Goal: Communication & Community: Answer question/provide support

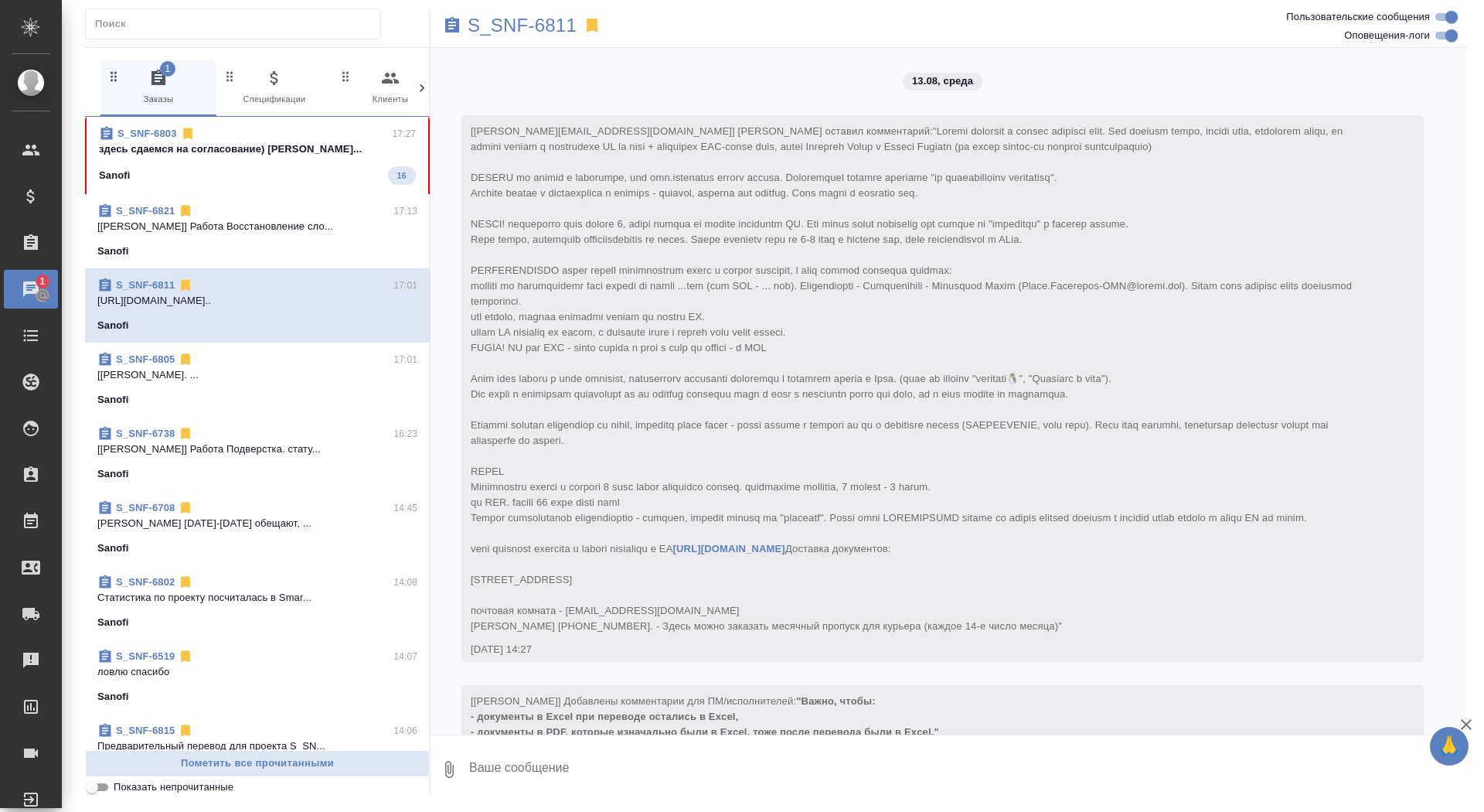
click at [235, 167] on div "Sanofi 16" at bounding box center [257, 176] width 317 height 18
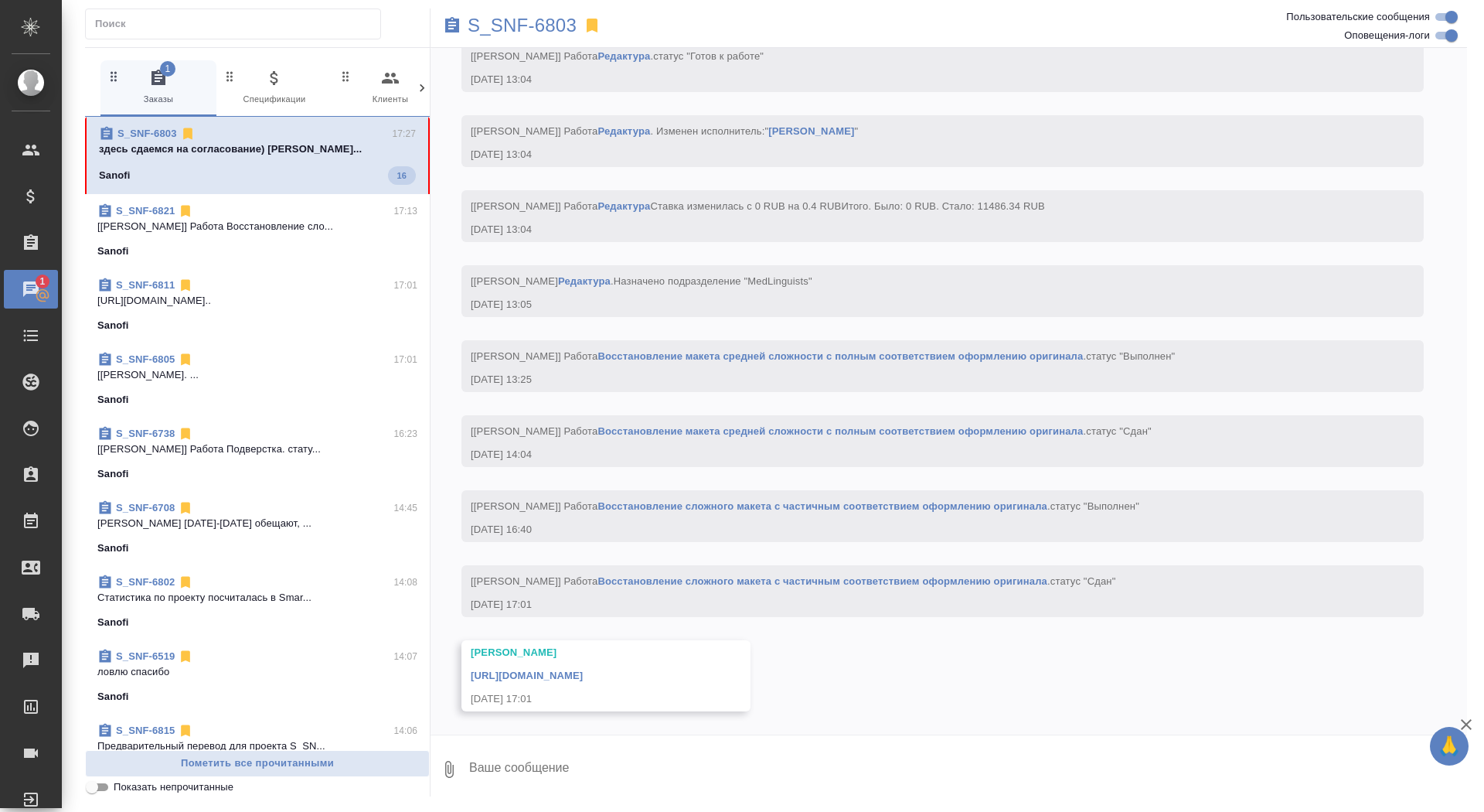
scroll to position [5758, 0]
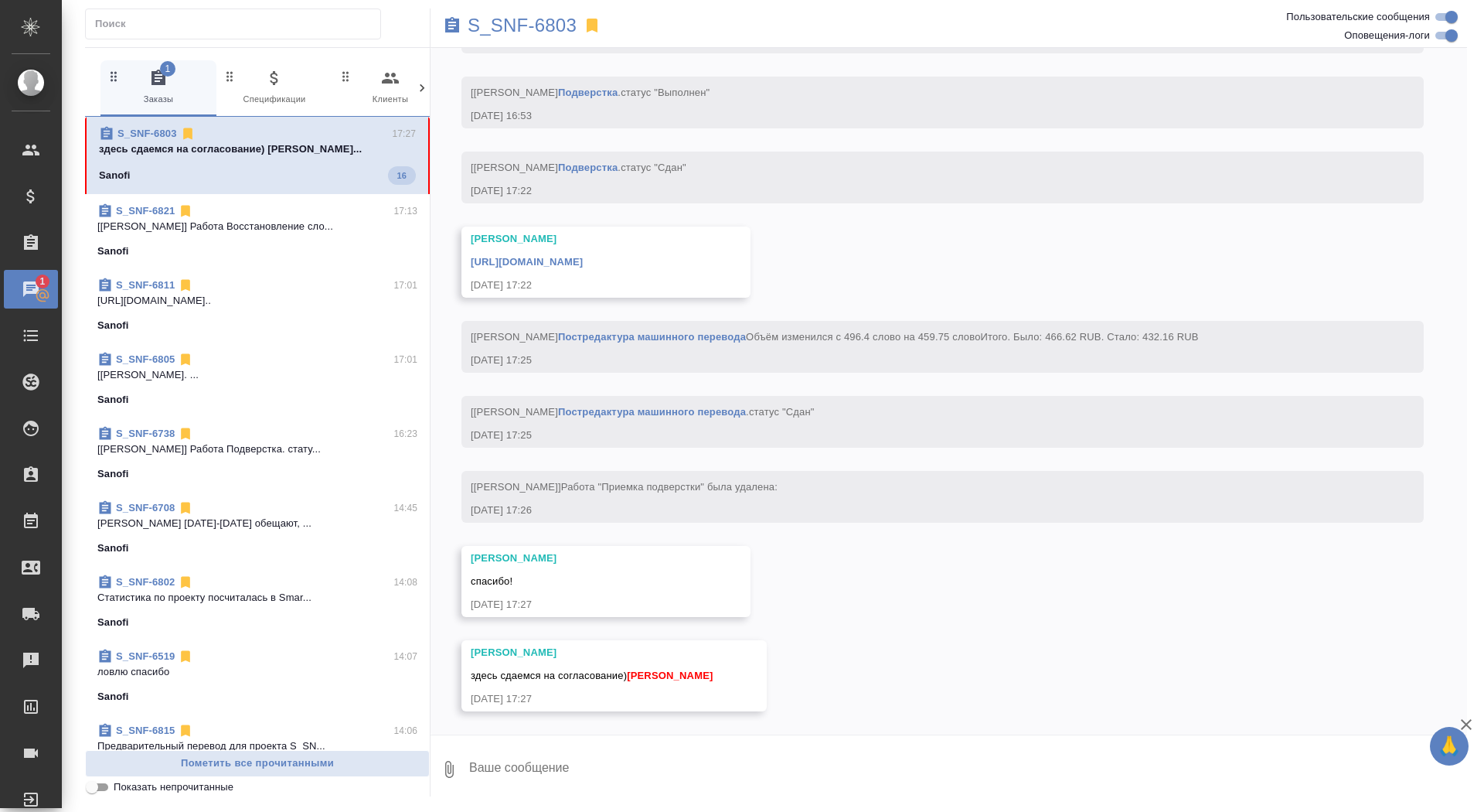
click at [632, 766] on textarea at bounding box center [968, 769] width 1000 height 52
type textarea "спасибо, забрала"
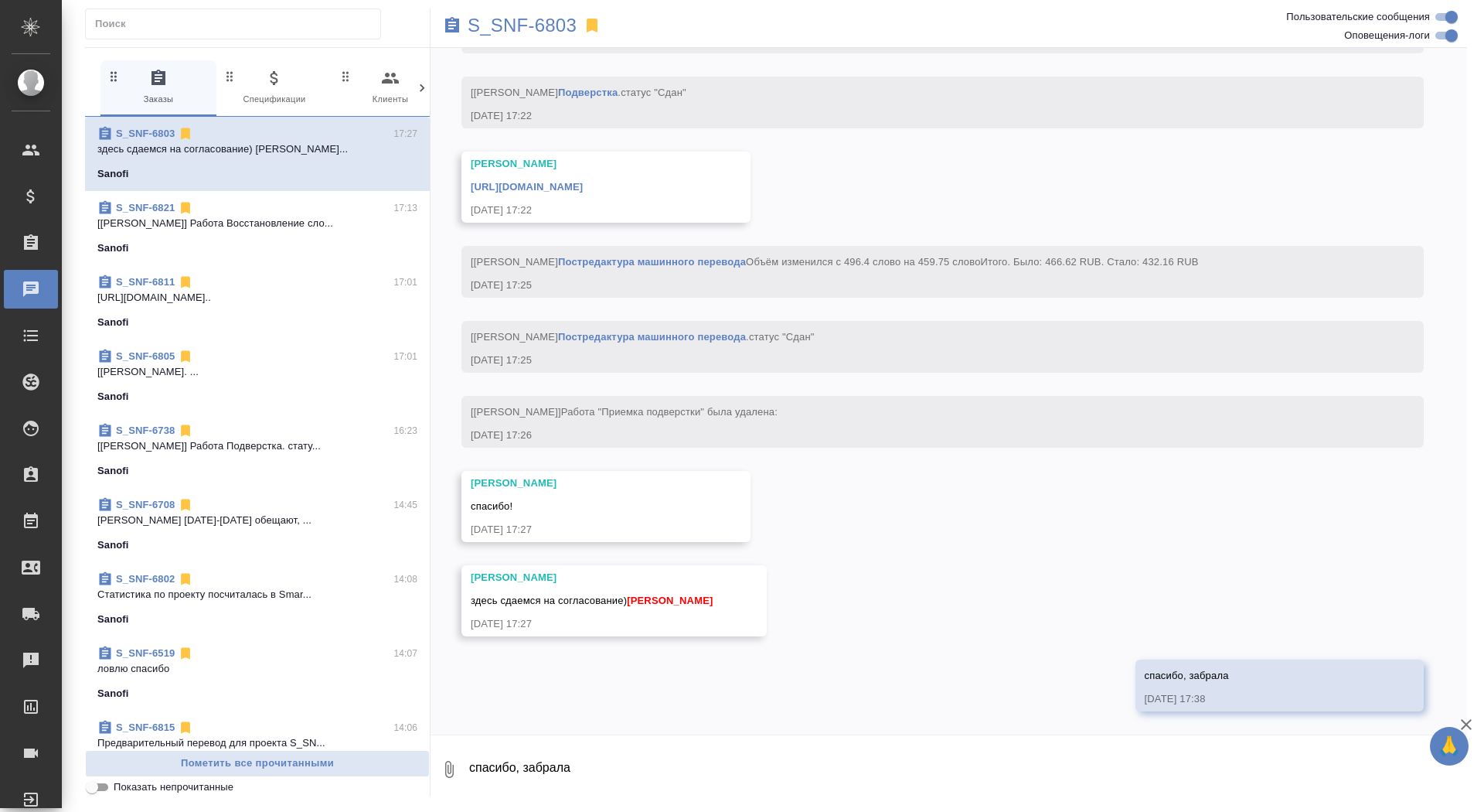
scroll to position [5909, 0]
click at [583, 181] on link "[URL][DOMAIN_NAME]" at bounding box center [527, 187] width 112 height 12
click at [536, 31] on p "S_SNF-6803" at bounding box center [522, 25] width 109 height 16
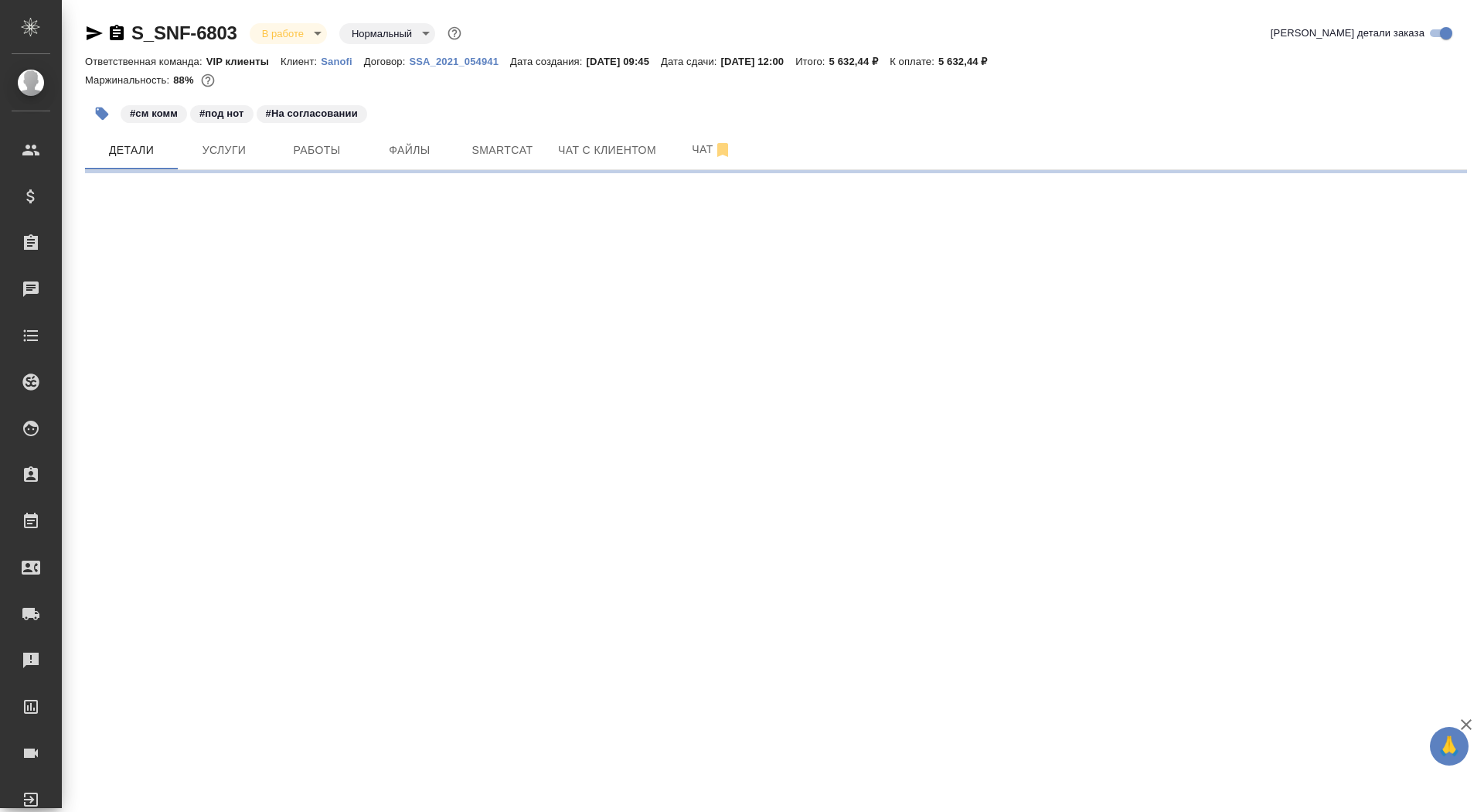
select select "RU"
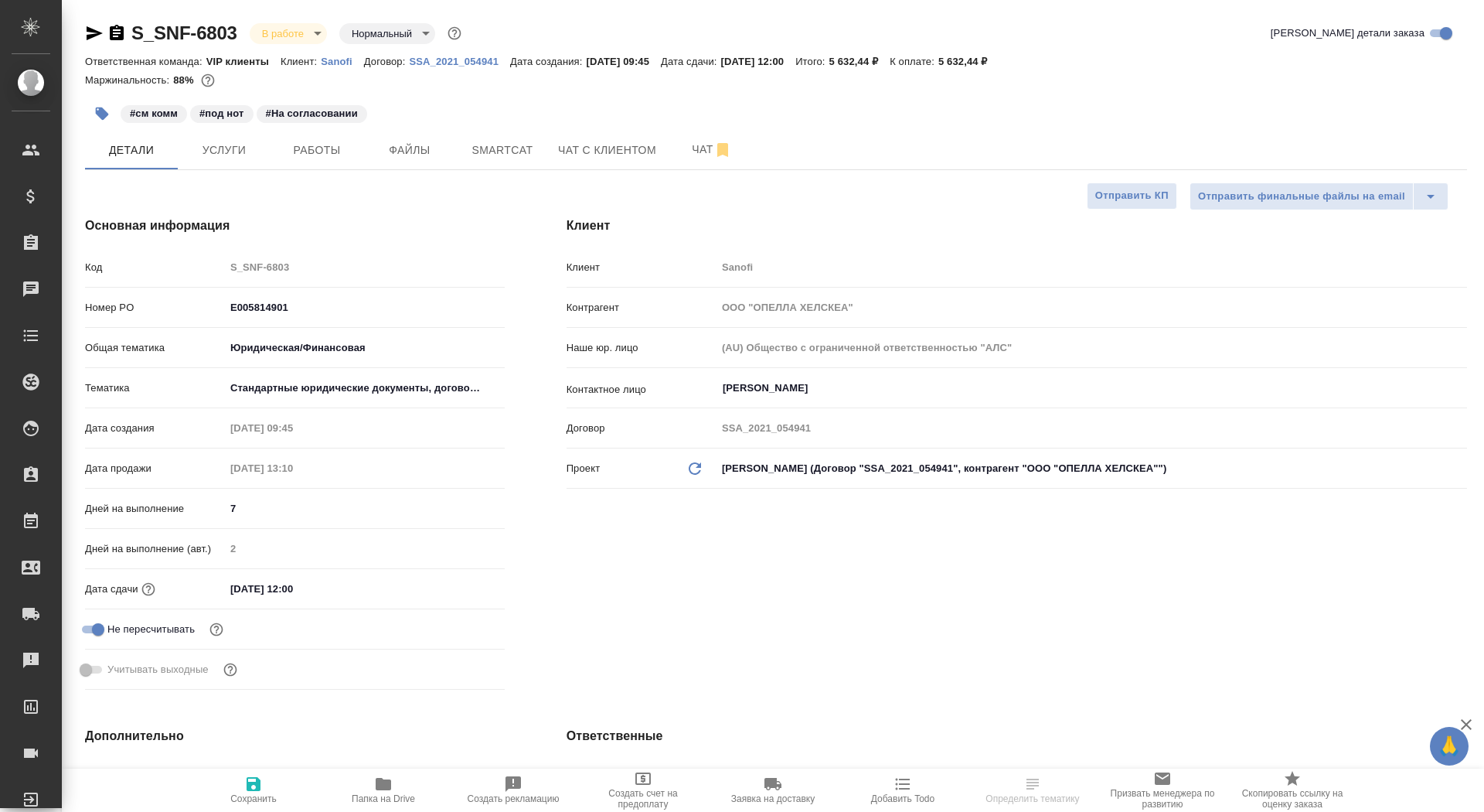
type textarea "x"
click at [120, 30] on icon "button" at bounding box center [117, 33] width 18 height 18
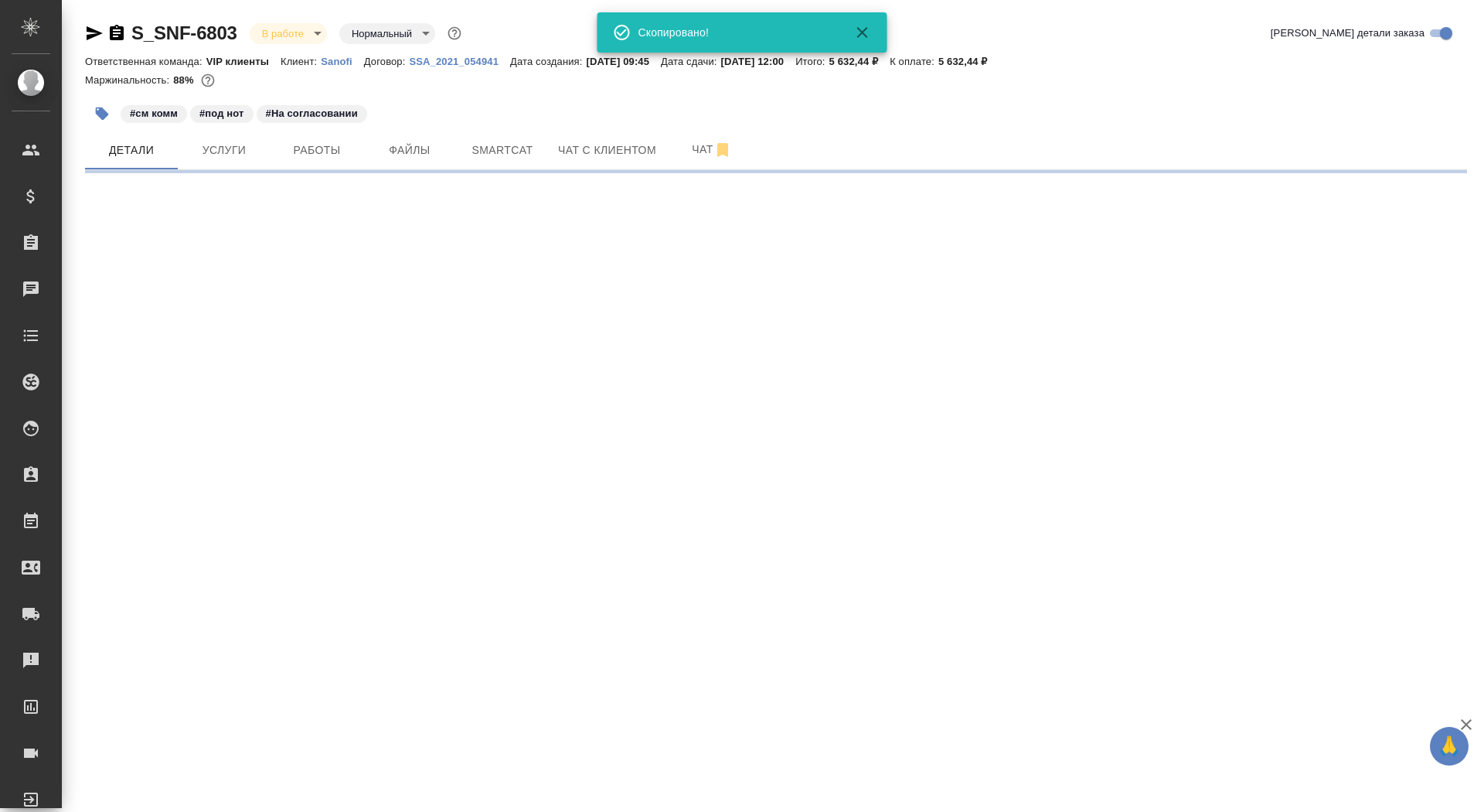
select select "RU"
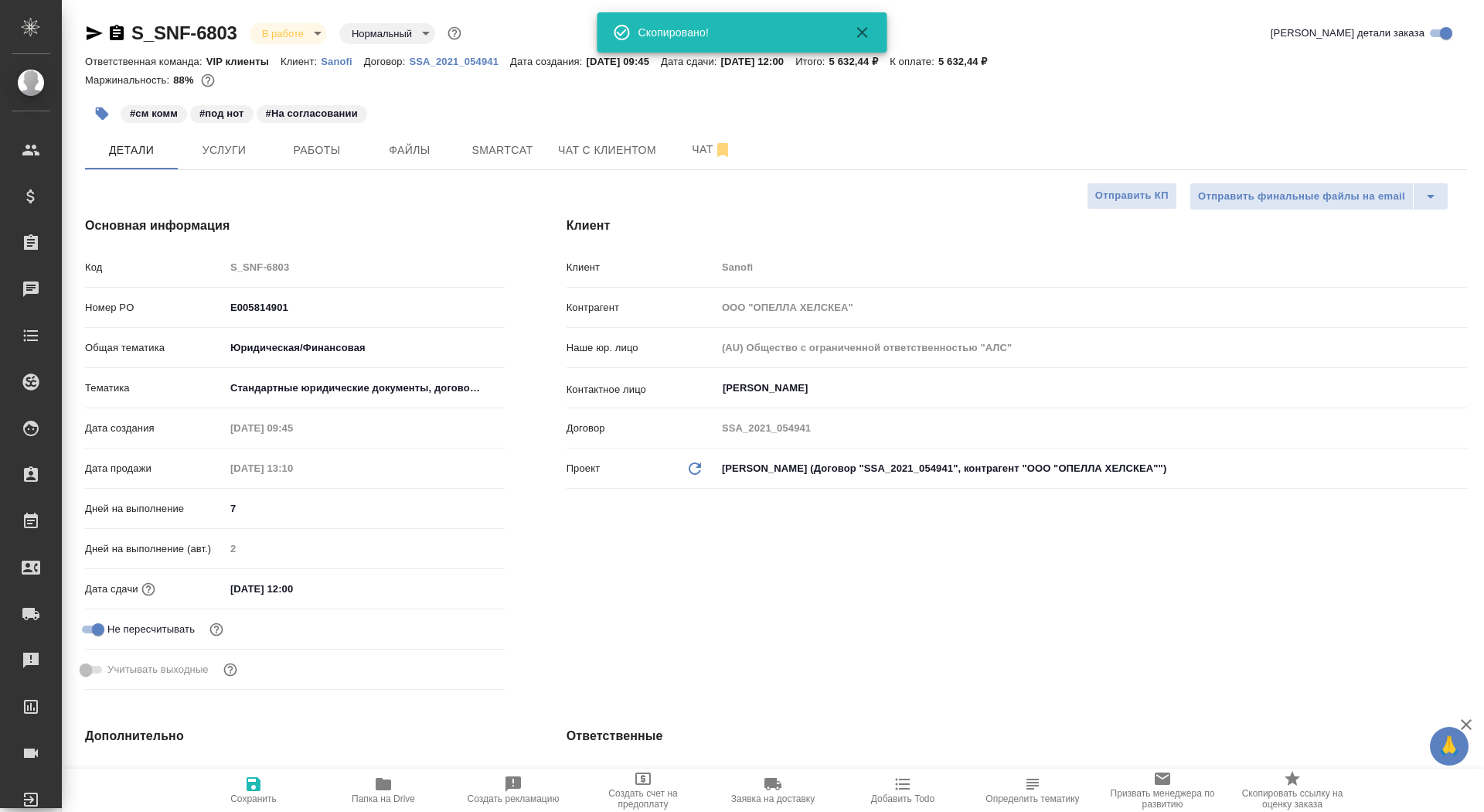
type textarea "x"
